Goal: Task Accomplishment & Management: Complete application form

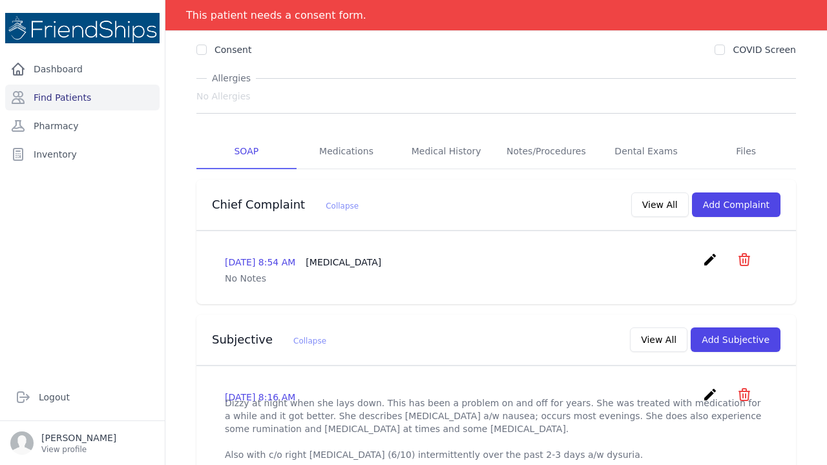
scroll to position [135, 0]
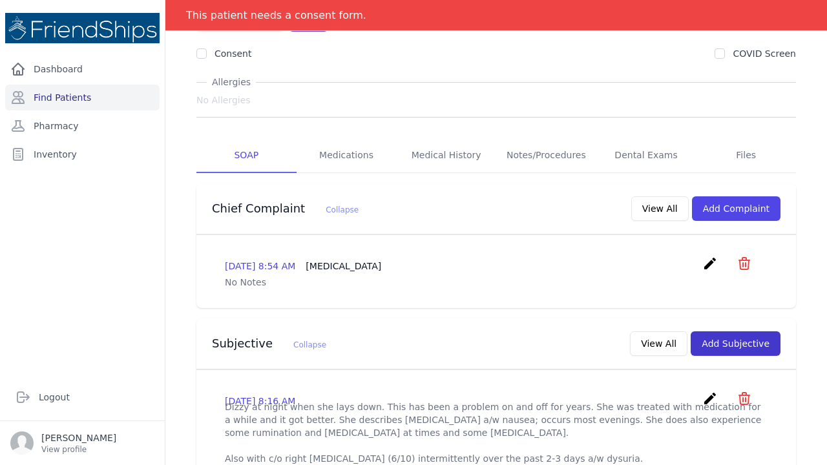
click at [740, 331] on button "Add Subjective" at bounding box center [736, 343] width 90 height 25
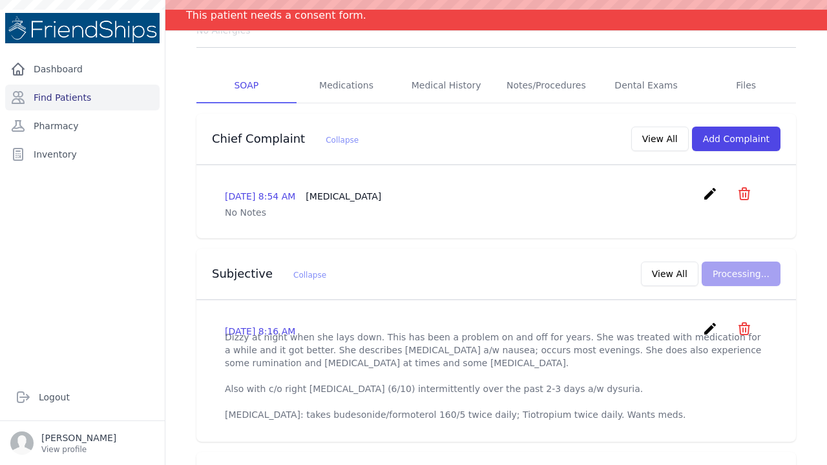
scroll to position [209, 0]
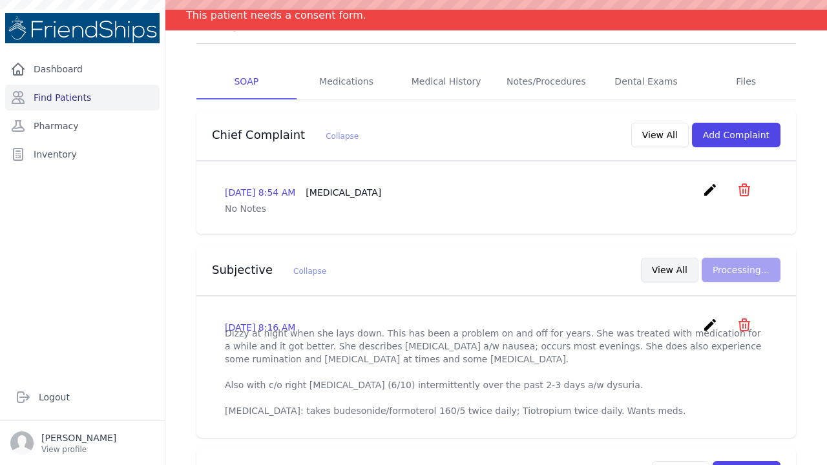
click at [669, 258] on button "View All" at bounding box center [670, 270] width 58 height 25
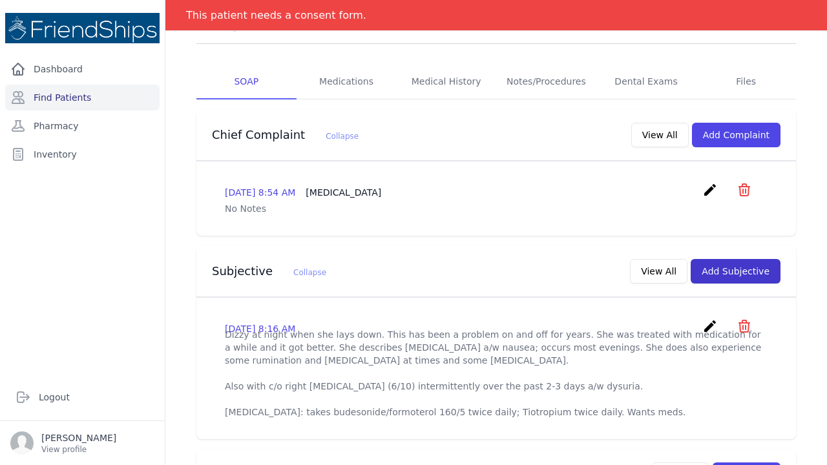
click at [733, 259] on button "Add Subjective" at bounding box center [736, 271] width 90 height 25
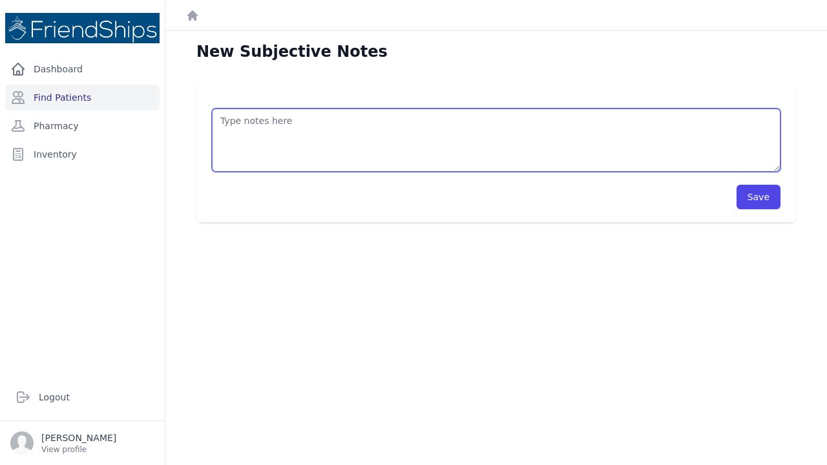
click at [234, 117] on textarea at bounding box center [496, 140] width 569 height 63
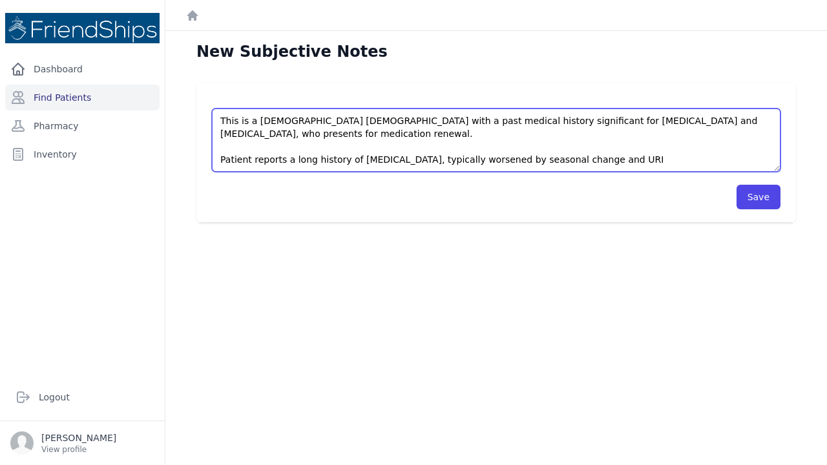
click at [456, 145] on textarea "This is a 49 year old female with a past medical history significant for asthma…" at bounding box center [496, 140] width 569 height 63
click at [610, 145] on textarea "This is a 49 year old female with a past medical history significant for asthma…" at bounding box center [496, 140] width 569 height 63
click at [752, 145] on textarea "This is a 49 year old female with a past medical history significant for asthma…" at bounding box center [496, 140] width 569 height 63
click at [285, 158] on textarea "This is a 49 year old female with a past medical history significant for asthma…" at bounding box center [496, 140] width 569 height 63
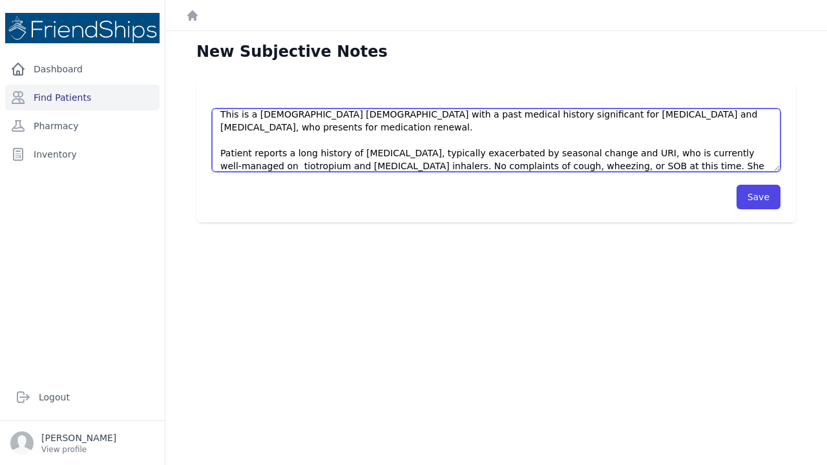
scroll to position [26, 0]
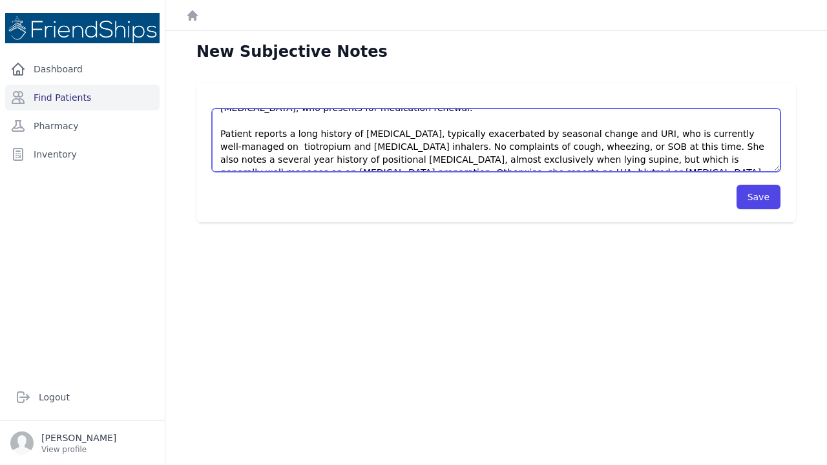
click at [456, 160] on textarea "This is a 49 year old female with a past medical history significant for asthma…" at bounding box center [496, 140] width 569 height 63
click at [575, 160] on textarea "This is a 49 year old female with a past medical history significant for asthma…" at bounding box center [496, 140] width 569 height 63
click at [367, 159] on textarea "This is a 49 year old female with a past medical history significant for asthma…" at bounding box center [496, 140] width 569 height 63
click at [585, 158] on textarea "This is a 49 year old female with a past medical history significant for asthma…" at bounding box center [496, 140] width 569 height 63
click at [551, 157] on textarea "This is a 49 year old female with a past medical history significant for asthma…" at bounding box center [496, 140] width 569 height 63
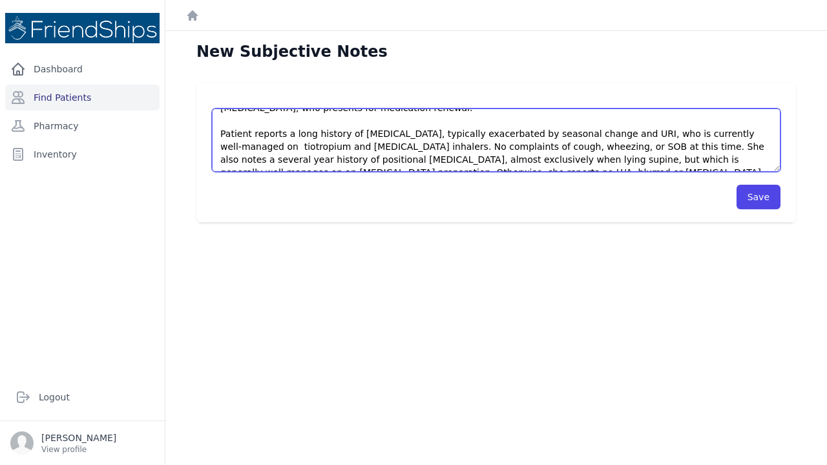
click at [582, 163] on textarea "This is a 49 year old female with a past medical history significant for asthma…" at bounding box center [496, 140] width 569 height 63
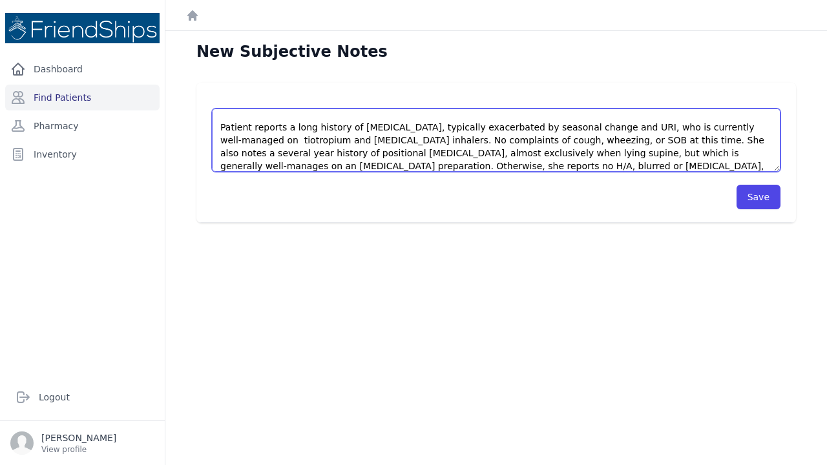
scroll to position [52, 0]
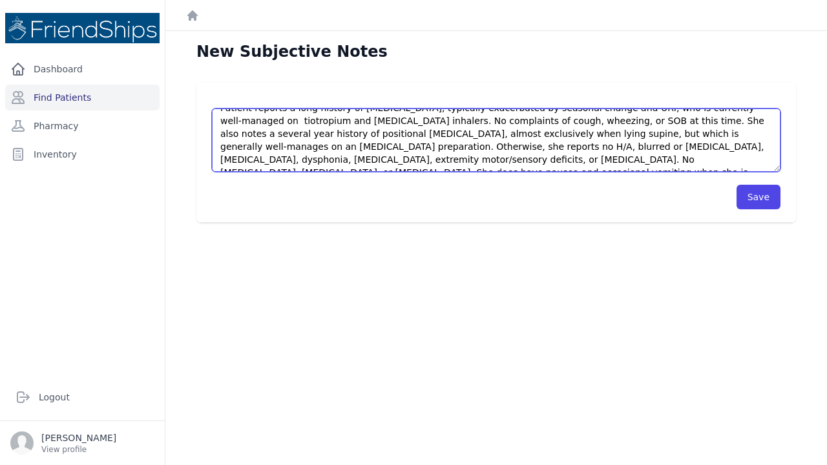
click at [294, 146] on textarea "This is a 49 year old female with a past medical history significant for asthma…" at bounding box center [496, 140] width 569 height 63
click at [315, 159] on textarea "This is a 49 year old female with a past medical history significant for asthma…" at bounding box center [496, 140] width 569 height 63
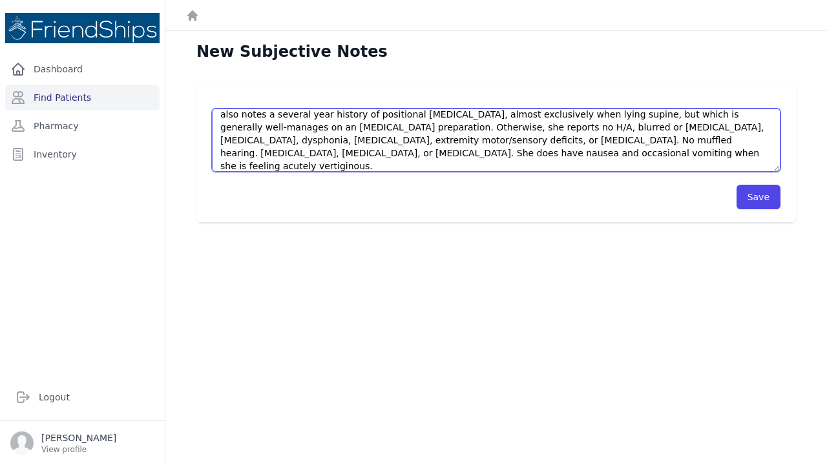
scroll to position [90, 0]
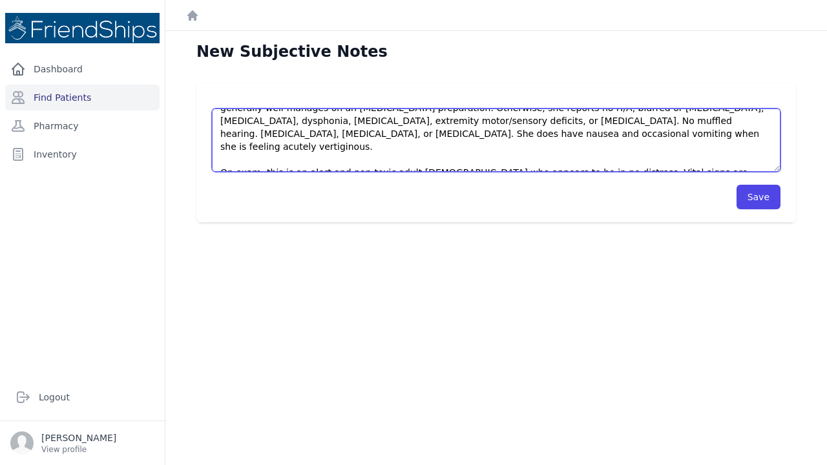
click at [366, 158] on textarea "This is a 49 year old female with a past medical history significant for asthma…" at bounding box center [496, 140] width 569 height 63
click at [462, 156] on textarea "This is a 49 year old female with a past medical history significant for asthma…" at bounding box center [496, 140] width 569 height 63
click at [483, 160] on textarea "This is a 49 year old female with a past medical history significant for asthma…" at bounding box center [496, 140] width 569 height 63
click at [597, 159] on textarea "This is a 49 year old female with a past medical history significant for asthma…" at bounding box center [496, 140] width 569 height 63
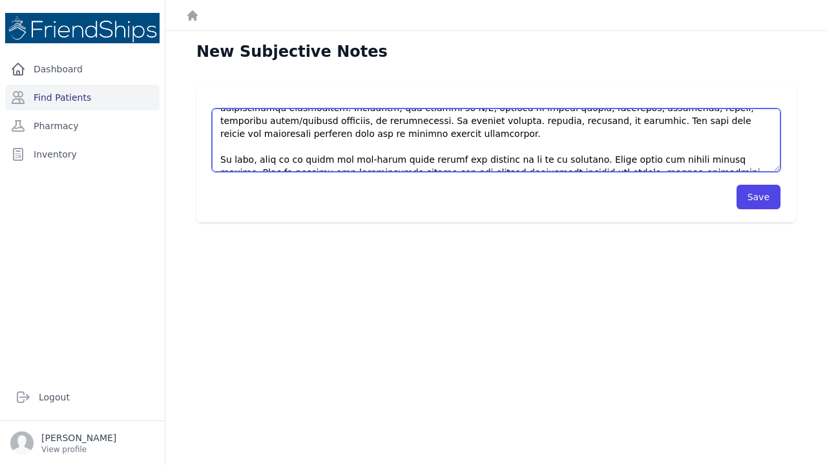
scroll to position [97, 0]
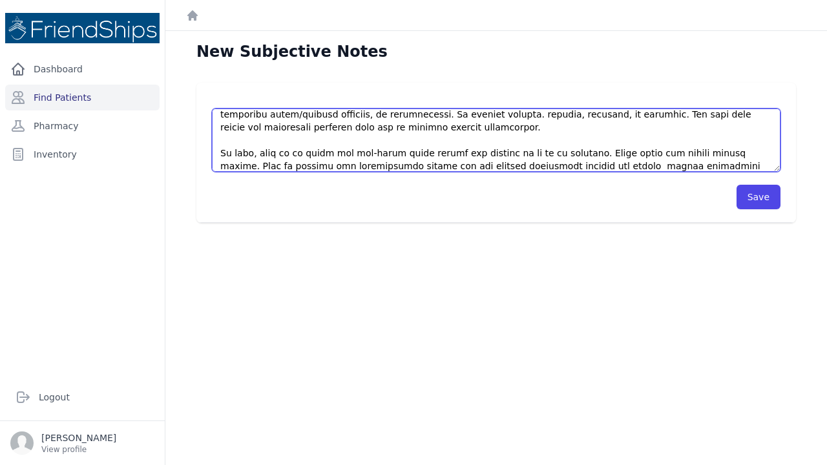
click at [269, 153] on textarea at bounding box center [496, 140] width 569 height 63
click at [387, 154] on textarea at bounding box center [496, 140] width 569 height 63
click at [533, 162] on textarea at bounding box center [496, 140] width 569 height 63
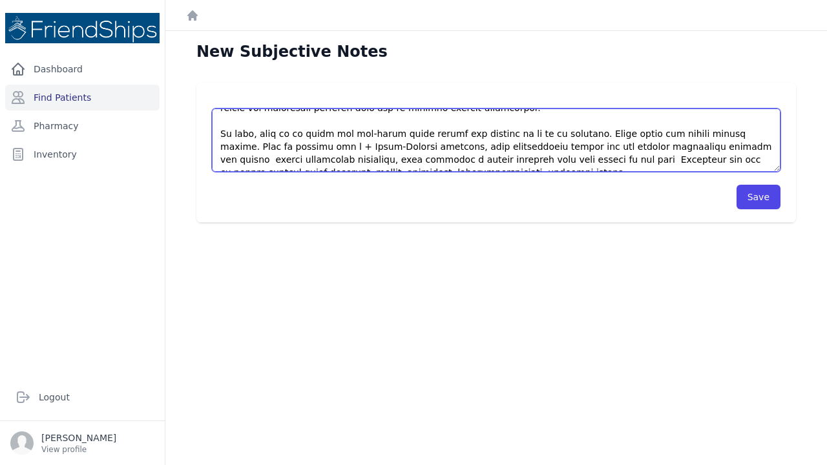
click at [352, 157] on textarea at bounding box center [496, 140] width 569 height 63
click at [354, 160] on textarea at bounding box center [496, 140] width 569 height 63
click at [423, 159] on textarea at bounding box center [496, 140] width 569 height 63
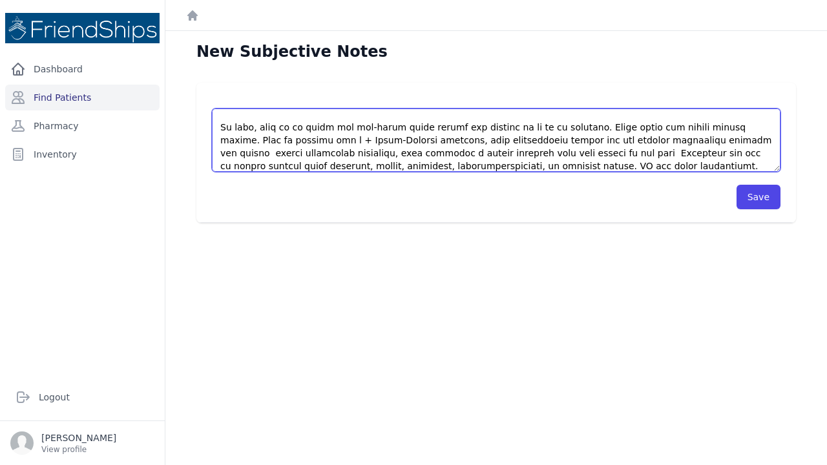
scroll to position [136, 0]
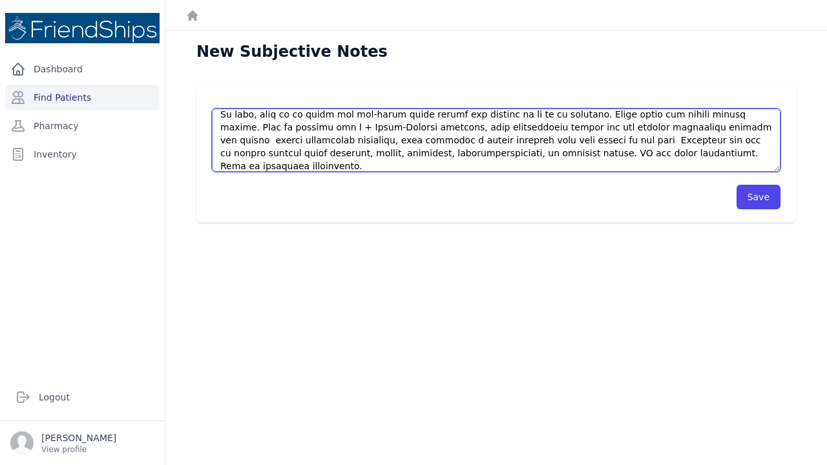
click at [356, 167] on textarea at bounding box center [496, 140] width 569 height 63
click at [378, 167] on textarea at bounding box center [496, 140] width 569 height 63
click at [445, 165] on textarea at bounding box center [496, 140] width 569 height 63
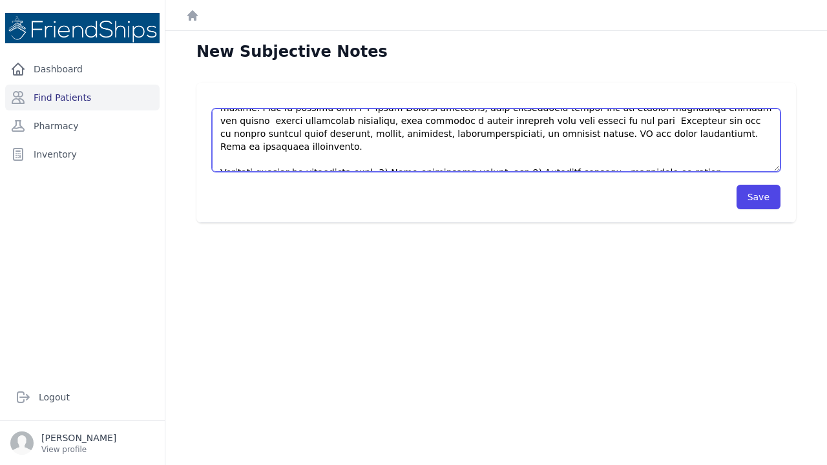
click at [222, 160] on textarea at bounding box center [496, 140] width 569 height 63
click at [221, 160] on textarea at bounding box center [496, 140] width 569 height 63
click at [287, 160] on textarea at bounding box center [496, 140] width 569 height 63
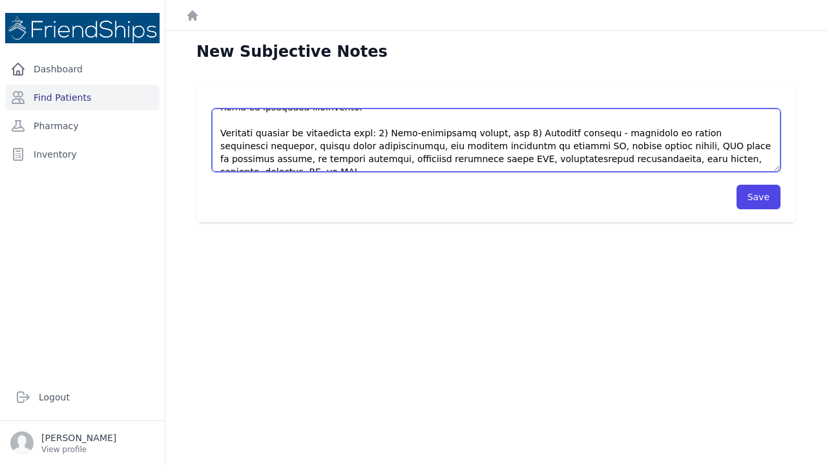
scroll to position [194, 0]
type textarea "This is a 49 year old female with a past medical history significant for asthma…"
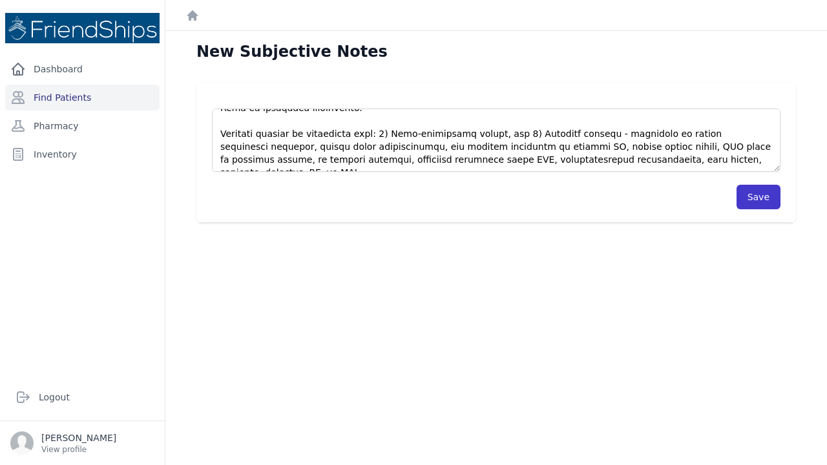
click at [763, 202] on button "Save" at bounding box center [759, 197] width 44 height 25
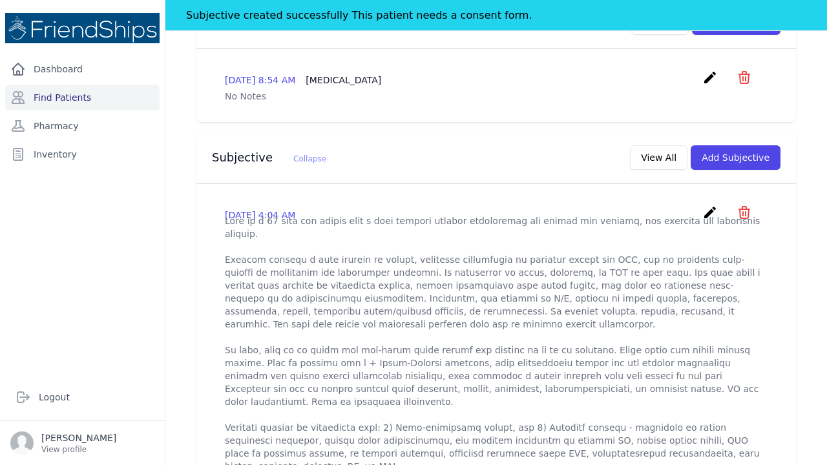
scroll to position [345, 0]
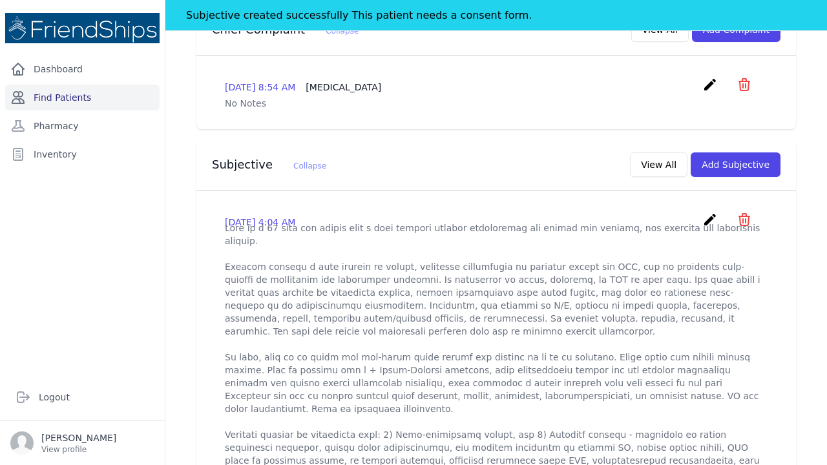
click at [58, 94] on link "Find Patients" at bounding box center [82, 98] width 154 height 26
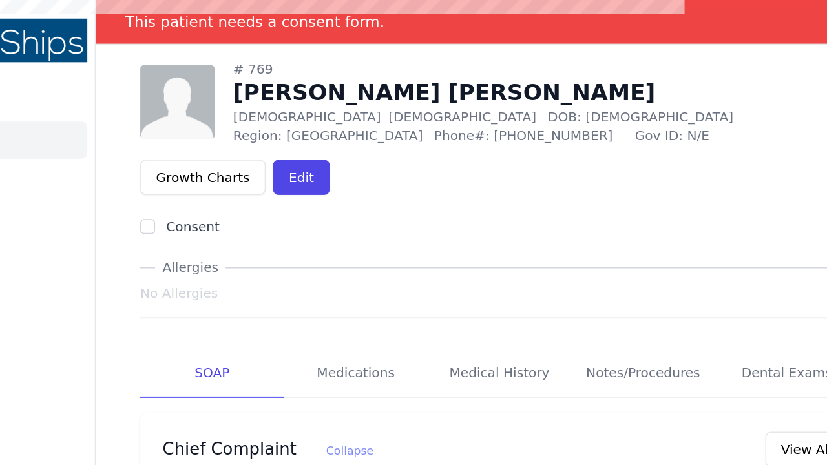
scroll to position [34, 0]
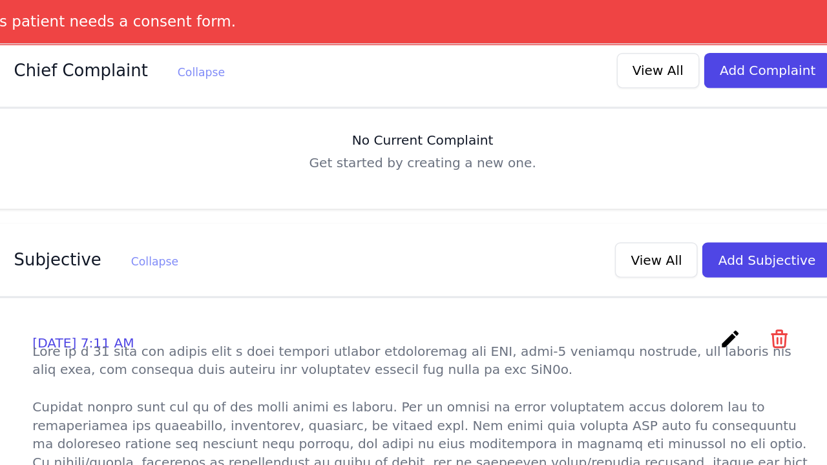
scroll to position [299, 0]
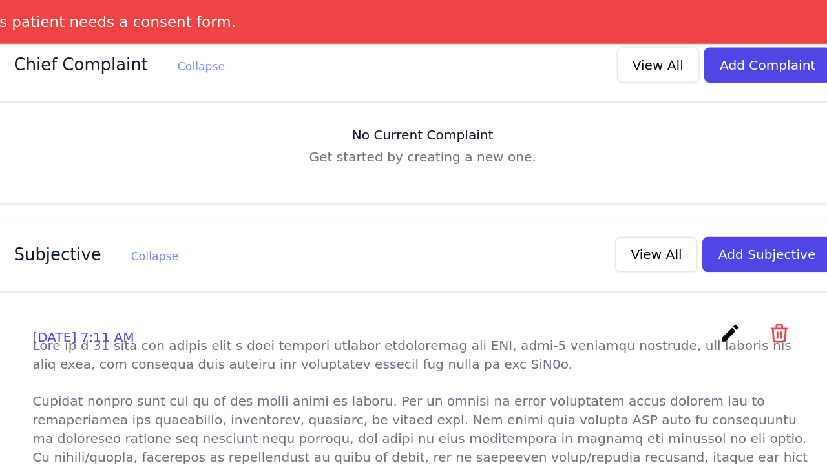
click at [702, 224] on icon "create" at bounding box center [710, 232] width 16 height 16
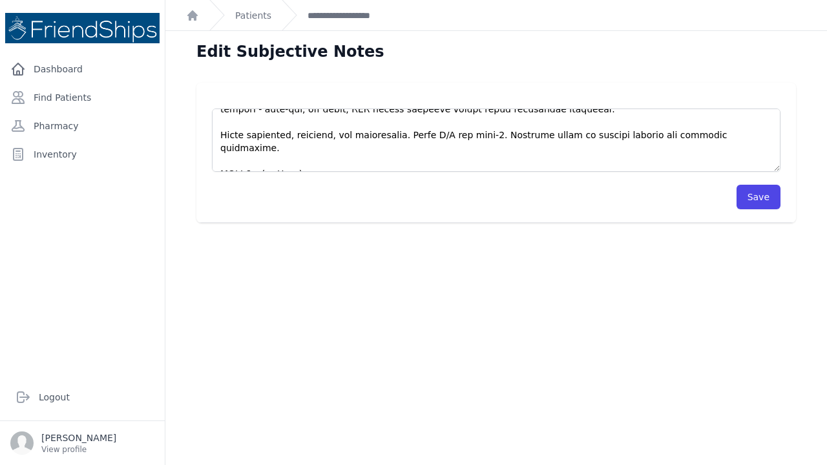
scroll to position [252, 0]
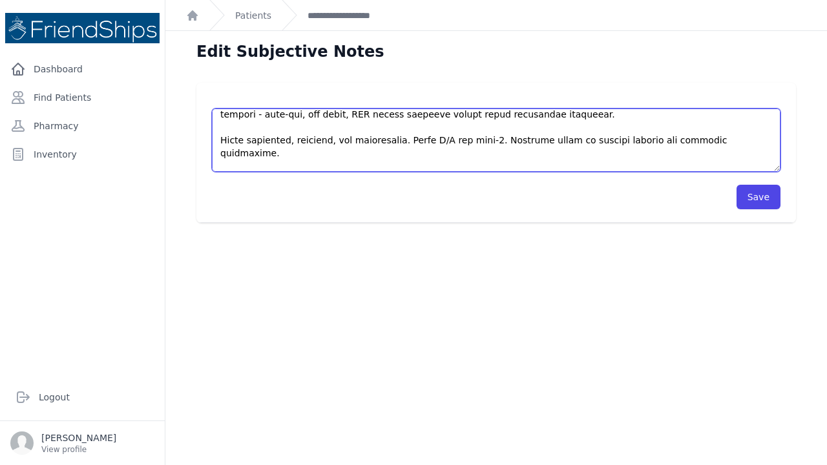
click at [700, 141] on textarea at bounding box center [496, 140] width 569 height 63
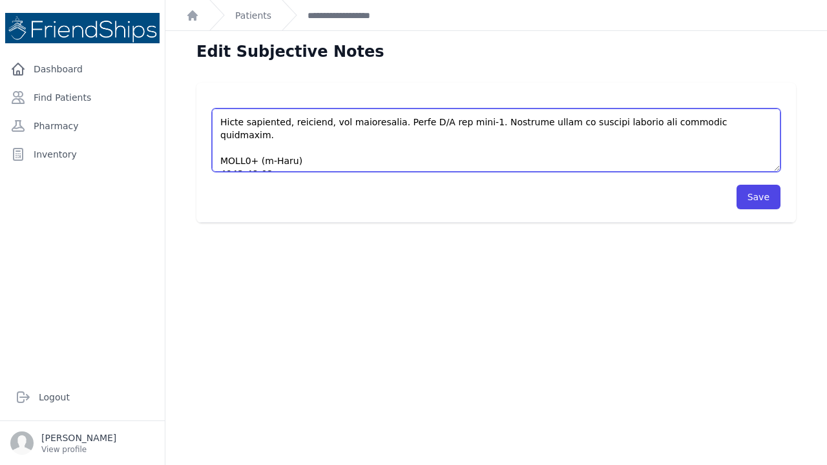
scroll to position [273, 0]
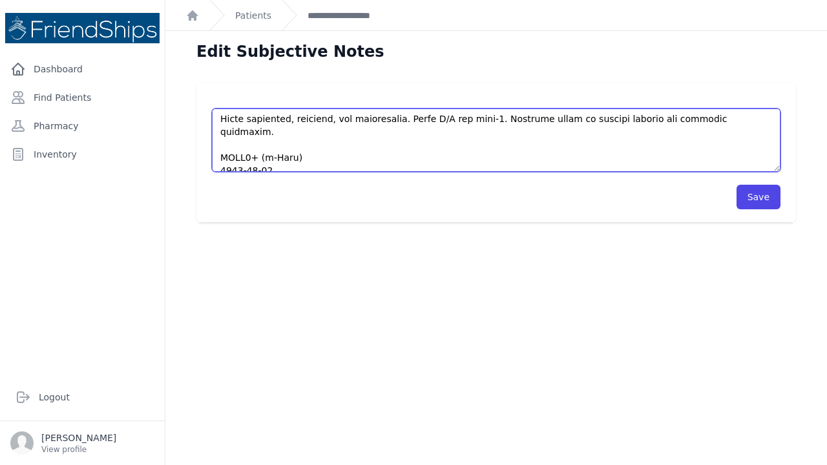
click at [728, 121] on textarea at bounding box center [496, 140] width 569 height 63
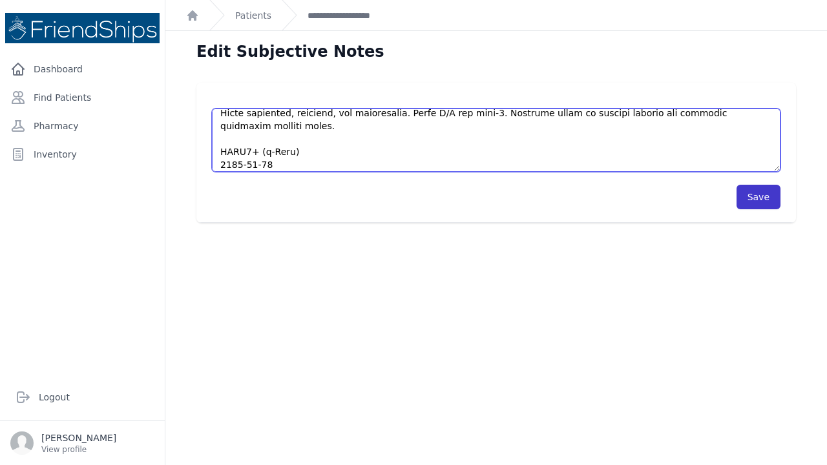
type textarea "This is a [DEMOGRAPHIC_DATA] [DEMOGRAPHIC_DATA] with a past medical history sig…"
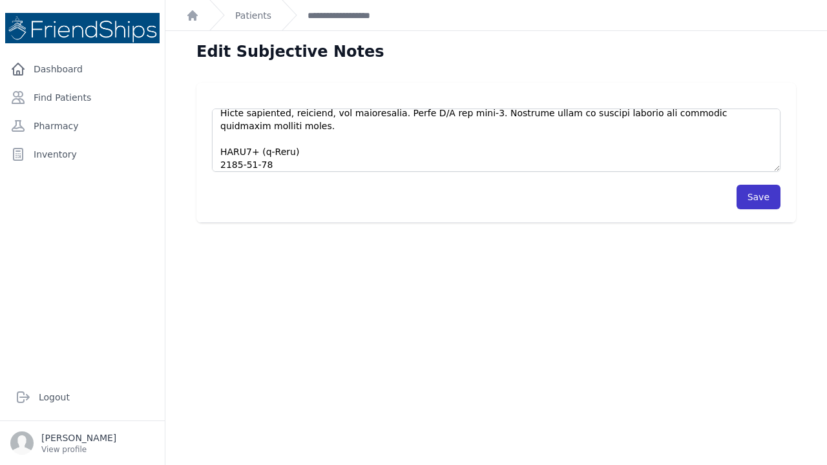
click at [757, 194] on button "Save" at bounding box center [759, 197] width 44 height 25
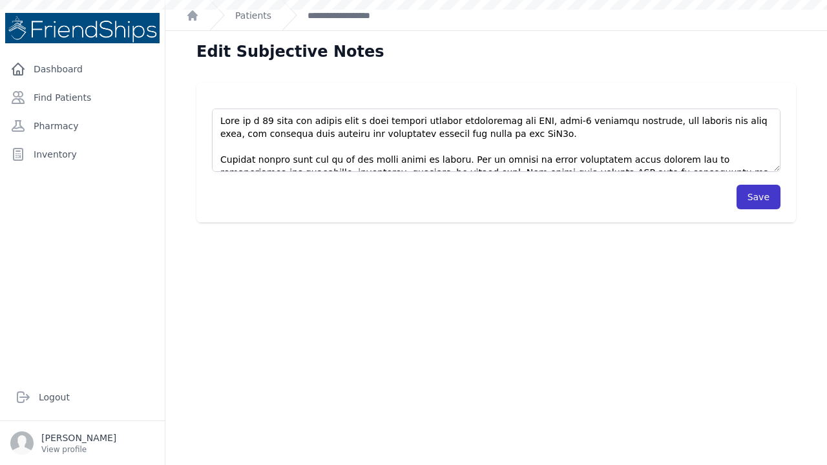
click at [762, 199] on button "Save" at bounding box center [759, 197] width 44 height 25
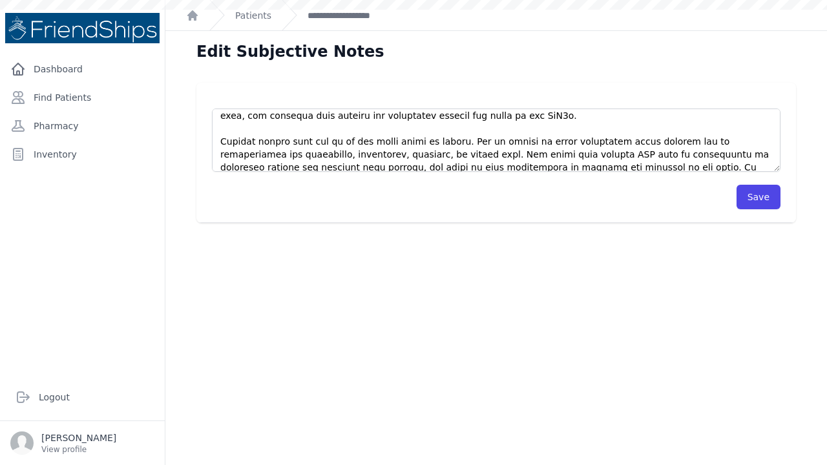
scroll to position [12, 0]
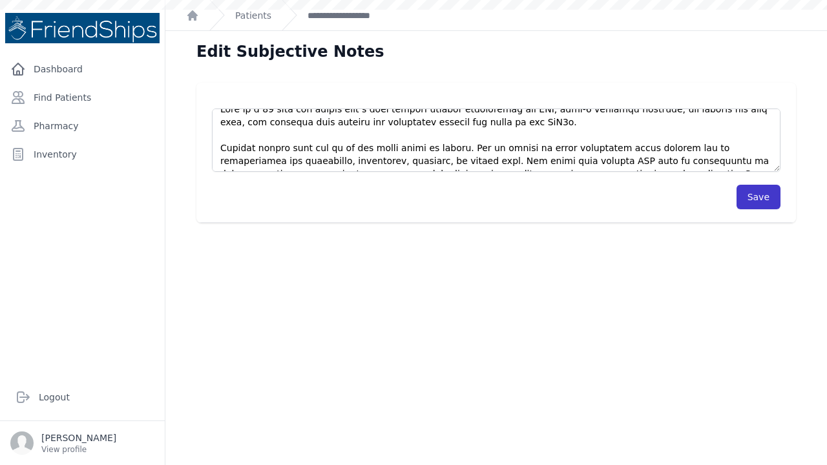
click at [762, 200] on button "Save" at bounding box center [759, 197] width 44 height 25
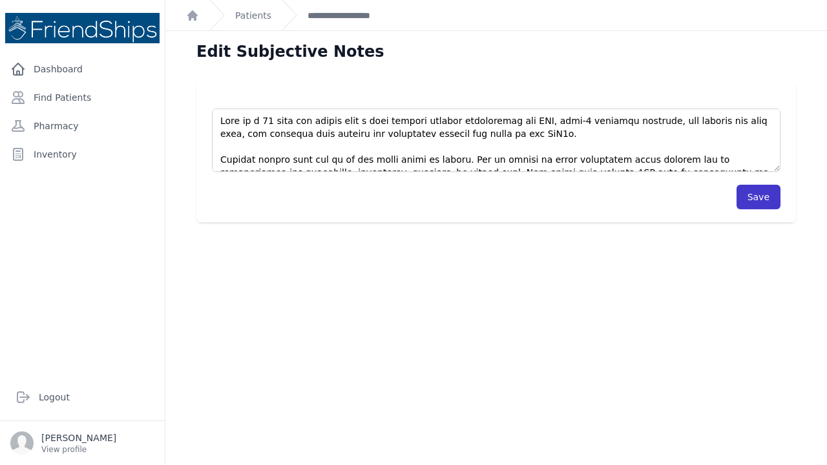
click at [768, 196] on button "Save" at bounding box center [759, 197] width 44 height 25
click at [762, 196] on button "Save" at bounding box center [759, 197] width 44 height 25
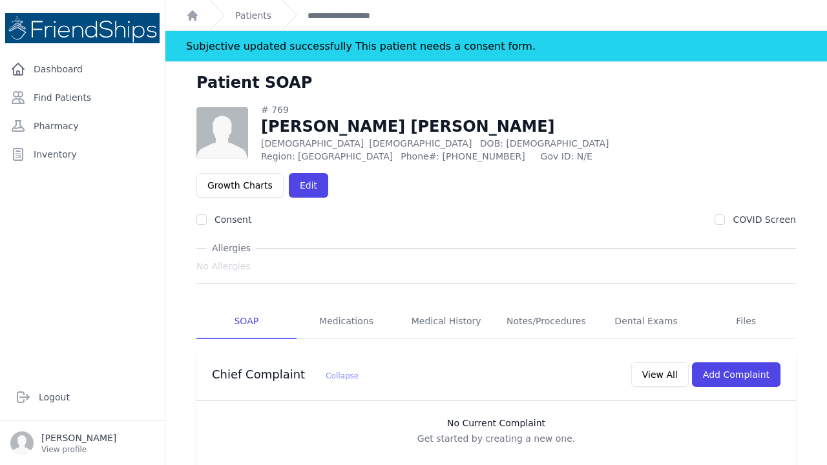
click at [67, 96] on link "Find Patients" at bounding box center [82, 98] width 154 height 26
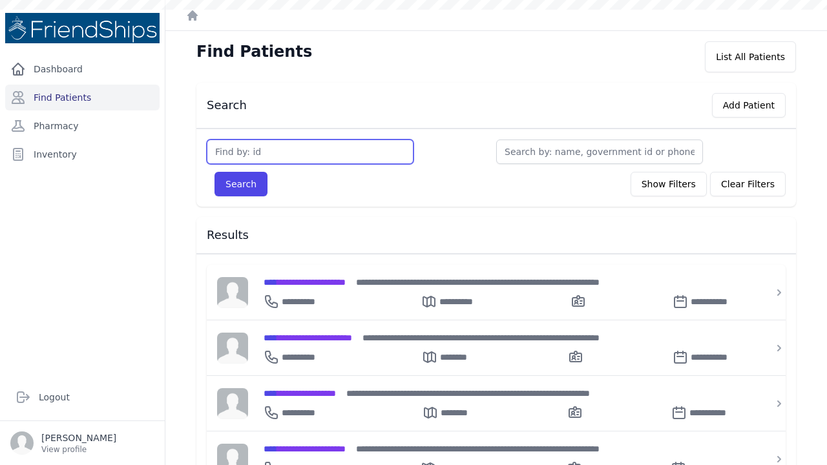
click at [260, 149] on input "text" at bounding box center [310, 152] width 207 height 25
type input "19"
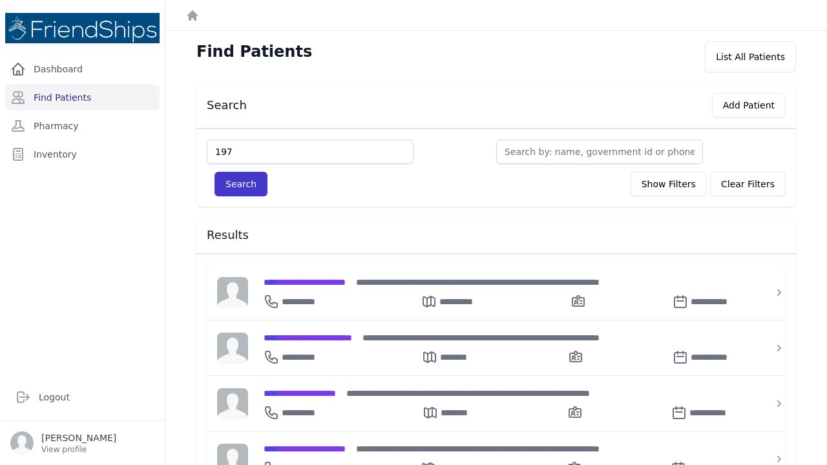
type input "197"
click at [238, 189] on button "Search" at bounding box center [241, 184] width 53 height 25
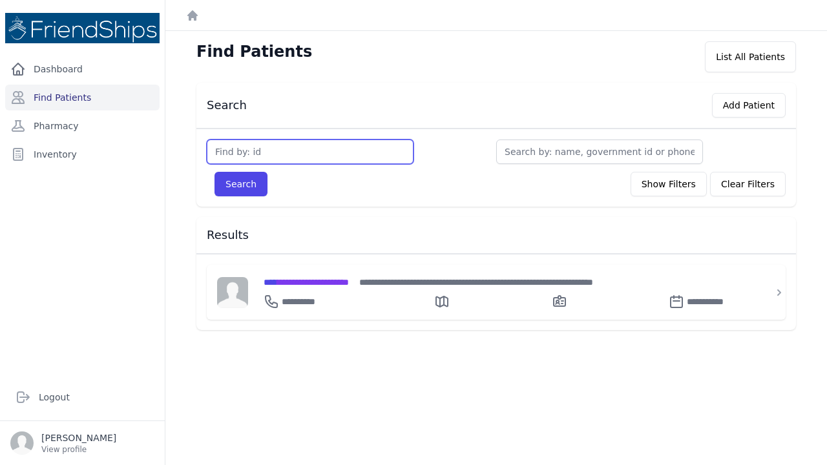
click at [251, 152] on input "text" at bounding box center [310, 152] width 207 height 25
type input "137"
click at [240, 184] on button "Search" at bounding box center [241, 184] width 53 height 25
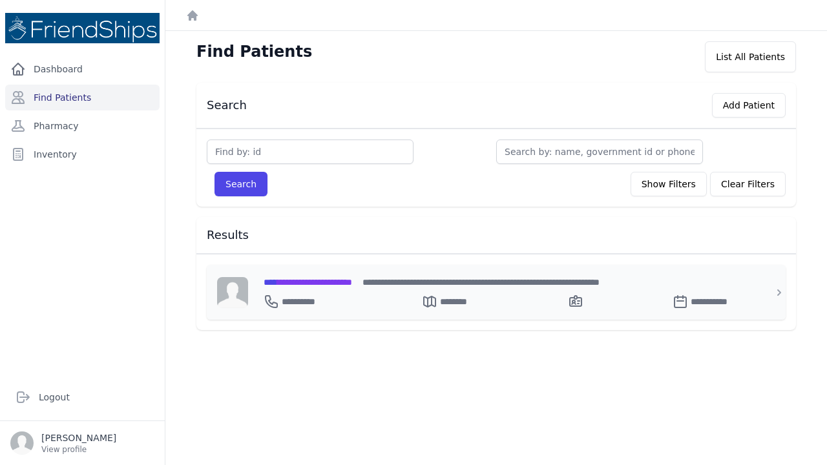
click at [322, 280] on span "**********" at bounding box center [308, 282] width 89 height 9
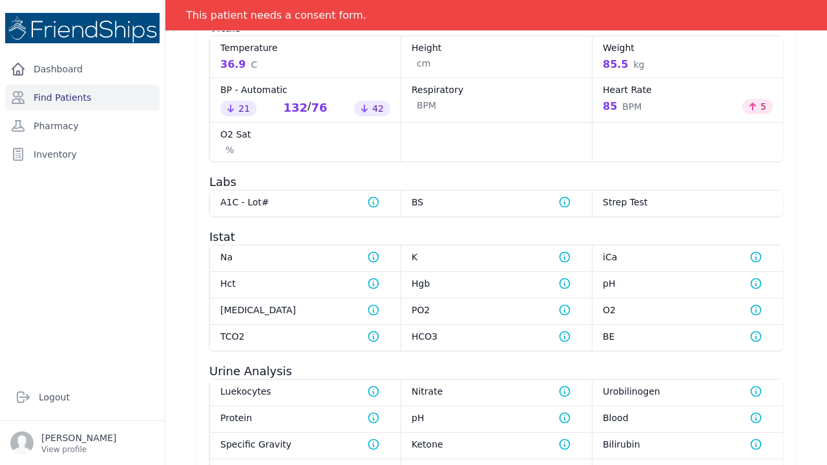
scroll to position [654, 0]
